Goal: Task Accomplishment & Management: Use online tool/utility

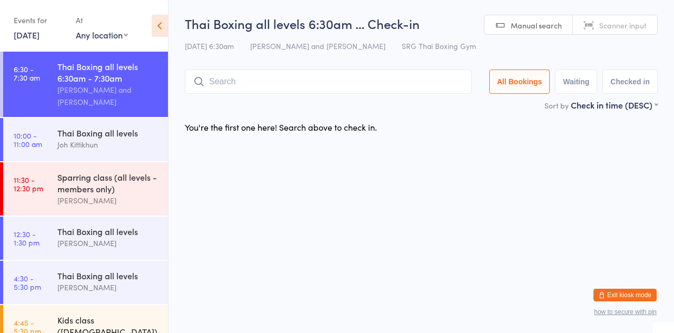
click at [232, 83] on input "search" at bounding box center [328, 81] width 287 height 24
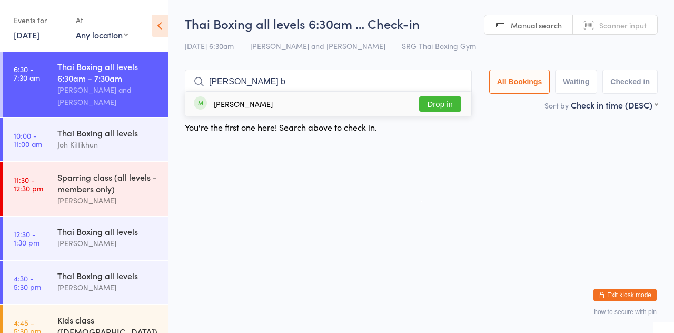
type input "Webb b"
click at [448, 102] on button "Drop in" at bounding box center [440, 103] width 42 height 15
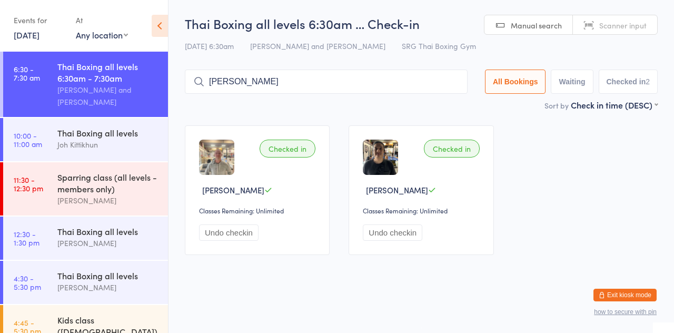
type input "Marsh"
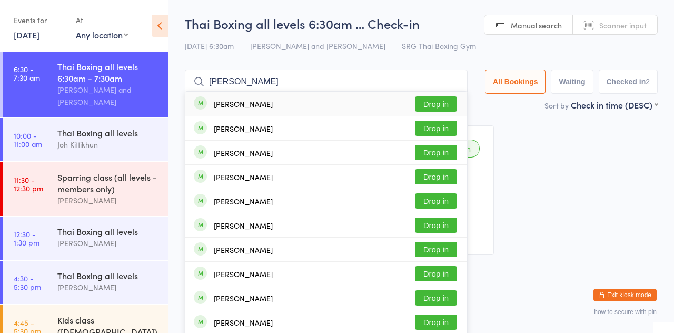
click at [447, 111] on button "Drop in" at bounding box center [436, 103] width 42 height 15
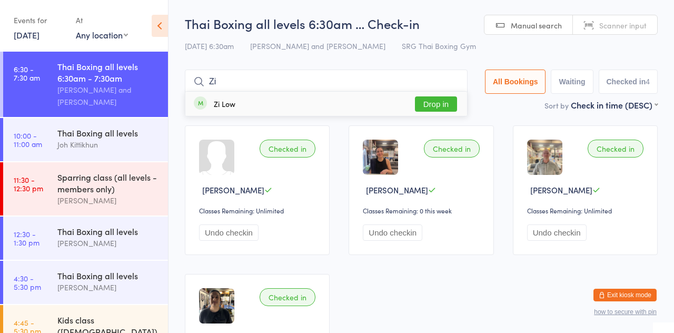
type input "Zi"
click at [444, 111] on button "Drop in" at bounding box center [436, 103] width 42 height 15
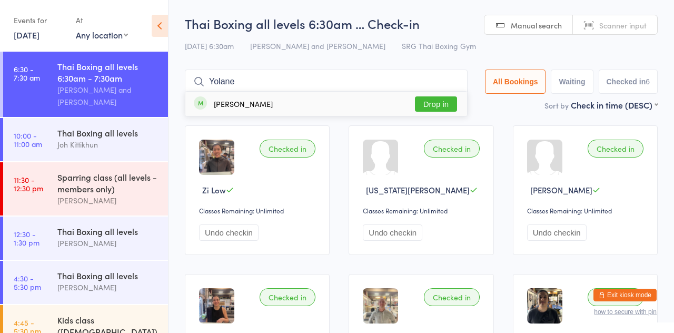
type input "Yolane"
click at [444, 106] on button "Drop in" at bounding box center [436, 103] width 42 height 15
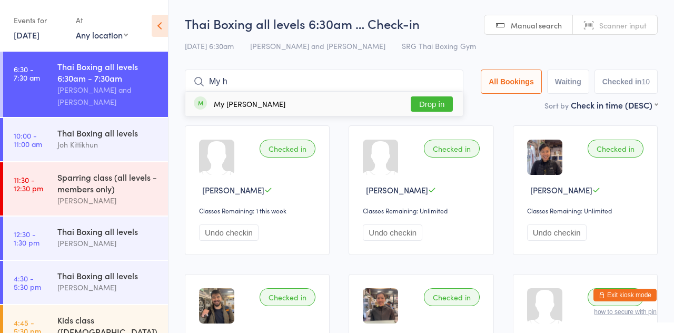
type input "My h"
click at [435, 103] on button "Drop in" at bounding box center [431, 103] width 42 height 15
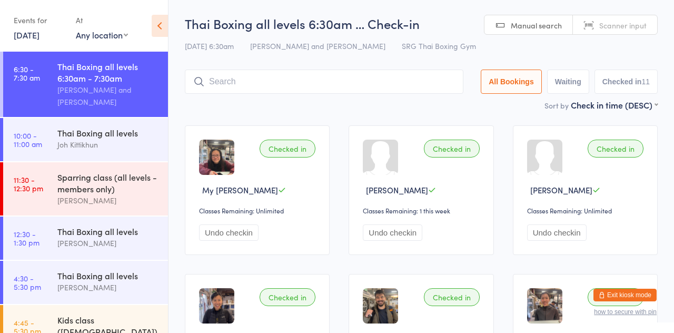
click at [226, 83] on input "search" at bounding box center [324, 81] width 278 height 24
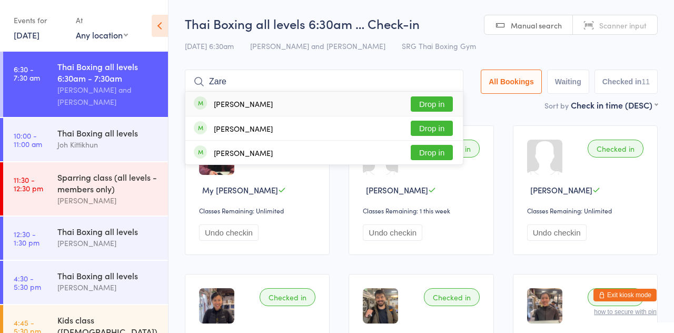
type input "Zare"
click at [444, 105] on button "Drop in" at bounding box center [431, 103] width 42 height 15
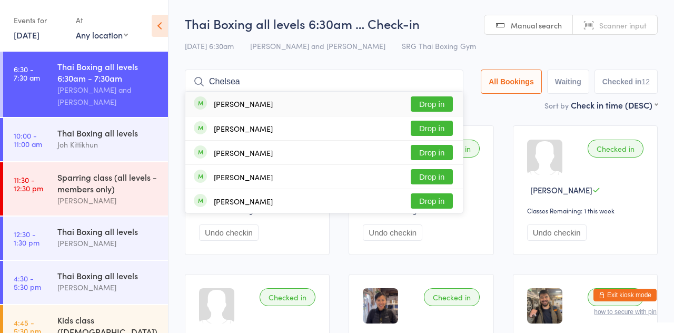
type input "Chelsea"
click at [446, 109] on button "Drop in" at bounding box center [431, 103] width 42 height 15
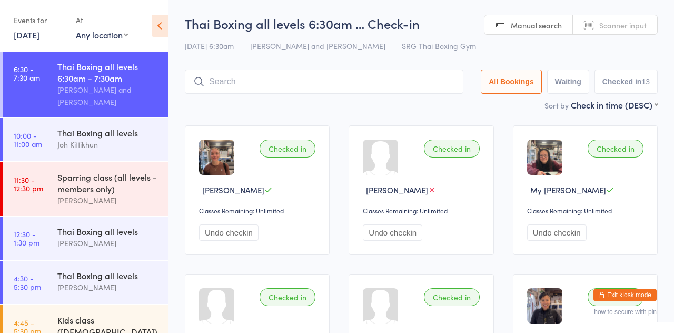
type input "X"
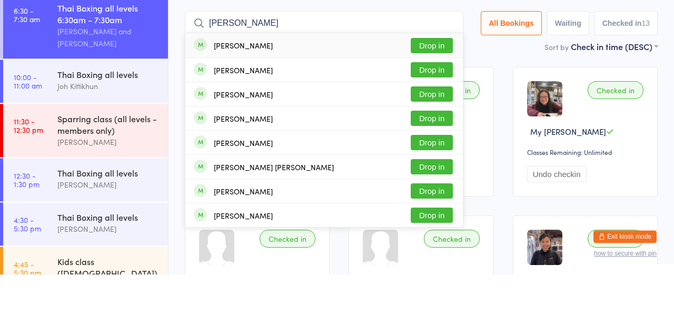
type input "Sam clarke"
click at [428, 179] on button "Drop in" at bounding box center [431, 176] width 42 height 15
